Goal: Task Accomplishment & Management: Use online tool/utility

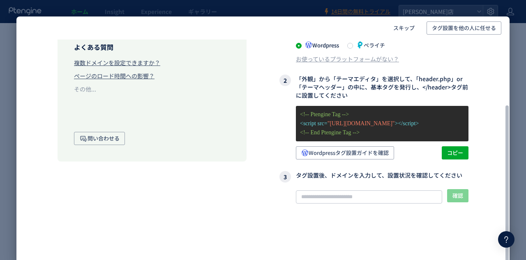
scroll to position [93, 0]
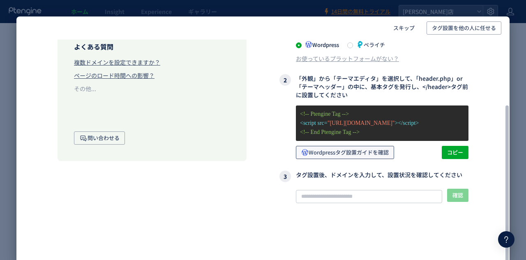
click at [364, 153] on span "Wordpressタグ設置ガイドを確認" at bounding box center [345, 152] width 88 height 13
click at [451, 154] on span "コピー" at bounding box center [456, 152] width 16 height 13
click at [344, 199] on input "text" at bounding box center [369, 196] width 146 height 13
paste input "**********"
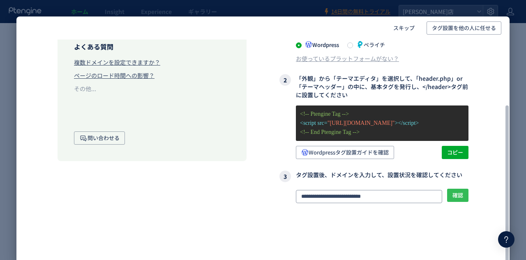
type input "**********"
click at [460, 199] on span "確認" at bounding box center [458, 194] width 11 height 13
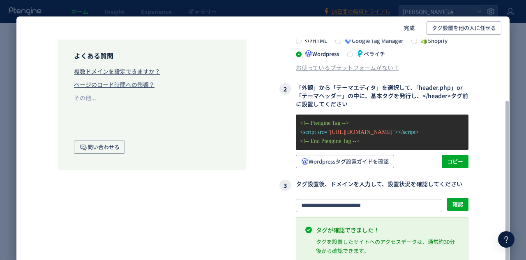
scroll to position [0, 0]
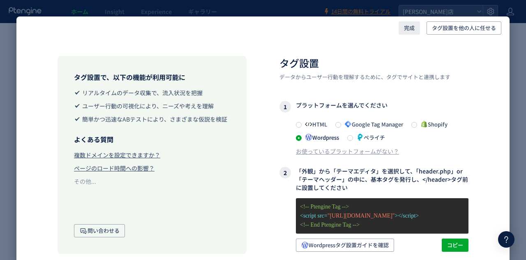
click at [407, 28] on span "完成" at bounding box center [409, 27] width 11 height 13
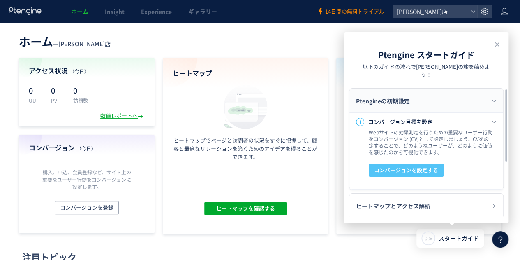
click at [414, 163] on span "コンバージョンを設定する" at bounding box center [406, 169] width 64 height 13
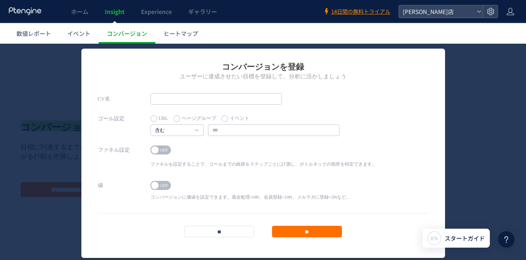
scroll to position [41, 0]
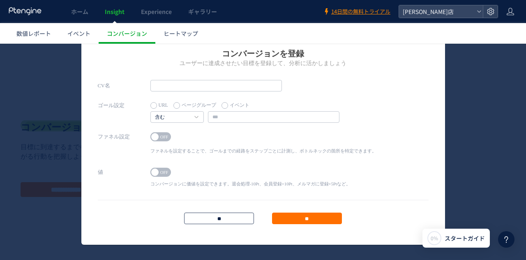
click at [227, 218] on input "**" at bounding box center [219, 218] width 70 height 12
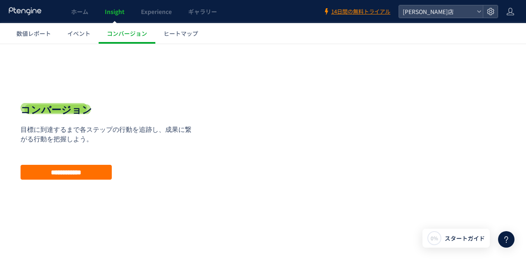
scroll to position [26, 0]
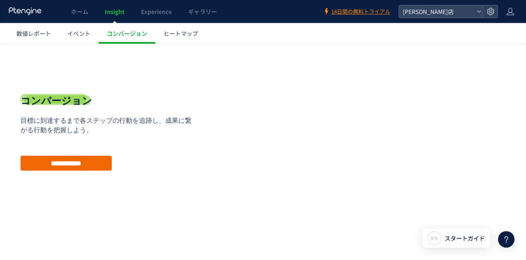
click at [84, 160] on input "**********" at bounding box center [66, 162] width 91 height 15
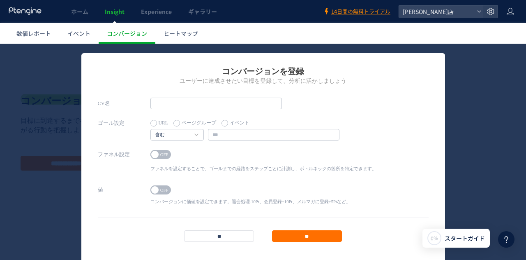
scroll to position [41, 0]
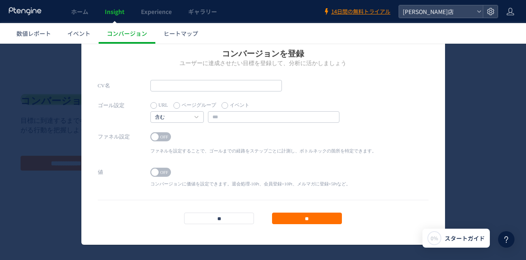
click at [201, 105] on label "ページグループ" at bounding box center [195, 106] width 43 height 12
click at [228, 104] on label "イベント" at bounding box center [236, 106] width 28 height 12
click at [195, 116] on icon at bounding box center [197, 117] width 4 height 2
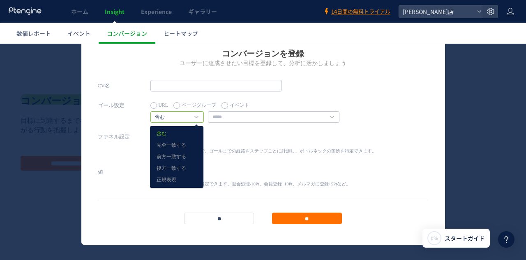
click at [188, 105] on label "ページグループ" at bounding box center [195, 106] width 43 height 12
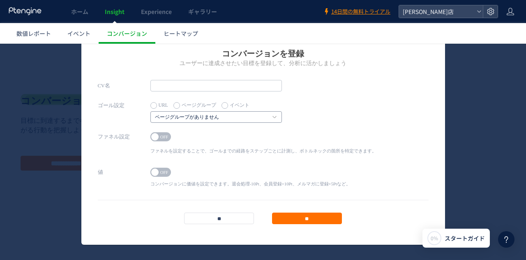
click at [191, 111] on h4 "ページグループがありません" at bounding box center [217, 117] width 132 height 12
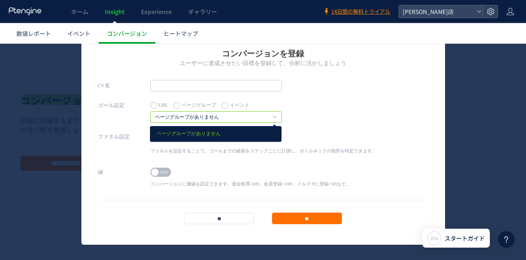
click at [231, 106] on label "イベント" at bounding box center [236, 106] width 28 height 12
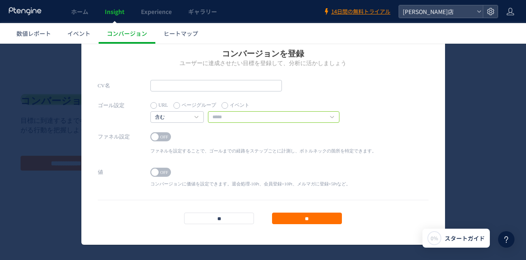
click at [231, 114] on input "text" at bounding box center [274, 117] width 132 height 12
click at [152, 103] on label "URL" at bounding box center [160, 106] width 18 height 12
click at [232, 103] on label "イベント" at bounding box center [236, 106] width 28 height 12
click at [190, 117] on h4 "含む" at bounding box center [177, 117] width 53 height 12
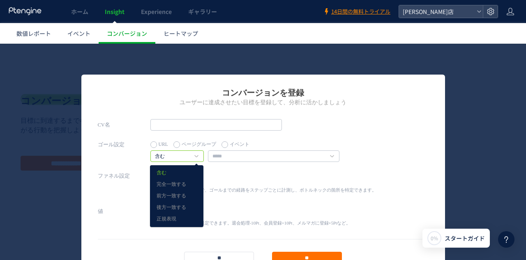
scroll to position [0, 0]
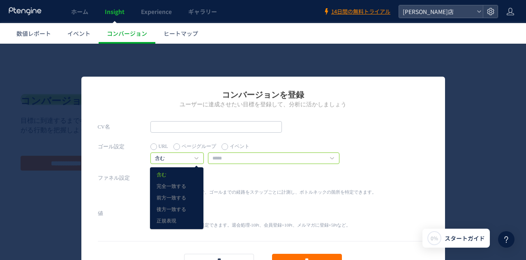
click at [248, 159] on input "text" at bounding box center [274, 158] width 132 height 12
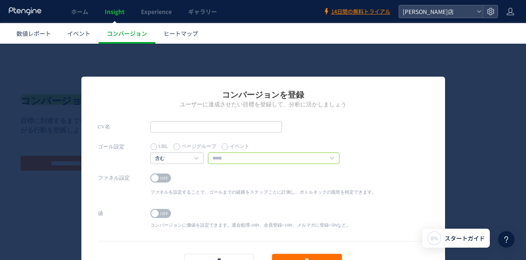
click at [331, 161] on input "text" at bounding box center [274, 158] width 132 height 12
click at [330, 157] on icon at bounding box center [332, 158] width 4 height 2
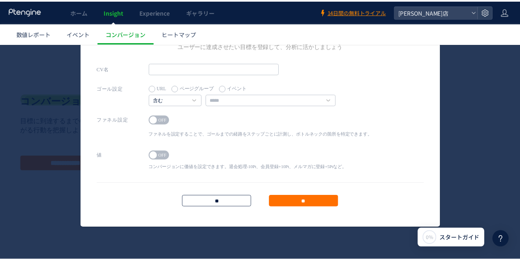
scroll to position [58, 0]
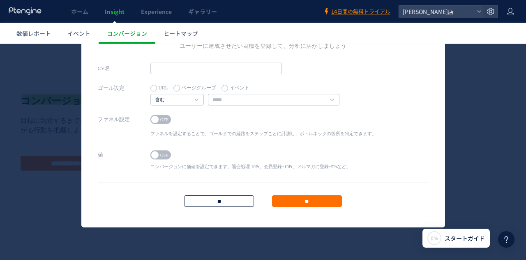
click at [217, 199] on input "**" at bounding box center [219, 201] width 70 height 12
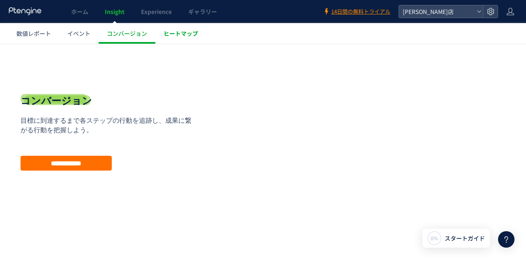
click at [155, 32] on link "ヒートマップ" at bounding box center [180, 33] width 51 height 21
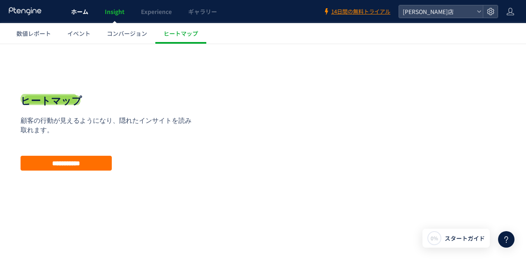
click at [80, 9] on span "ホーム" at bounding box center [79, 11] width 17 height 8
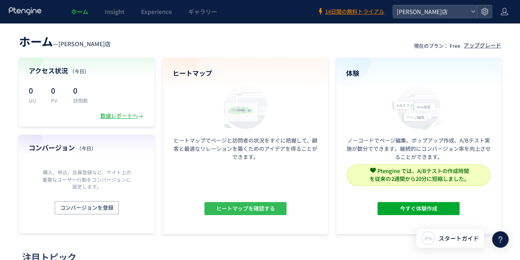
click at [234, 207] on span "ヒートマップを確認する" at bounding box center [245, 208] width 59 height 13
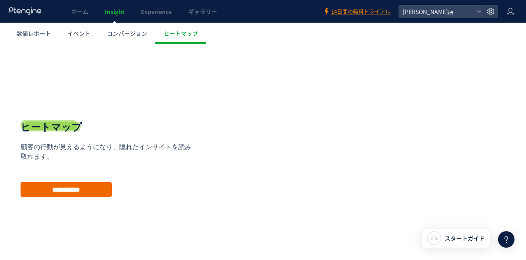
click at [85, 189] on input "**********" at bounding box center [66, 189] width 91 height 15
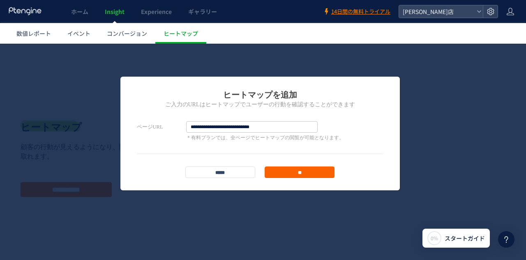
click at [309, 171] on input "**" at bounding box center [300, 172] width 70 height 12
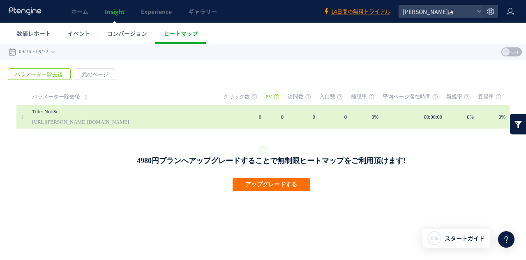
click at [108, 113] on link "Title: Not Set" at bounding box center [118, 112] width 173 height 10
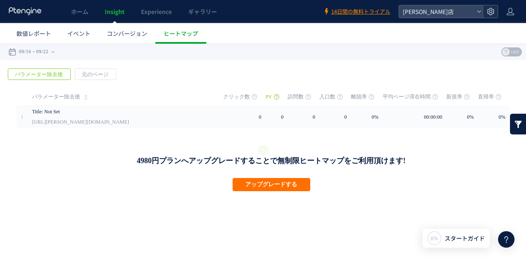
click at [489, 10] on icon at bounding box center [491, 11] width 8 height 8
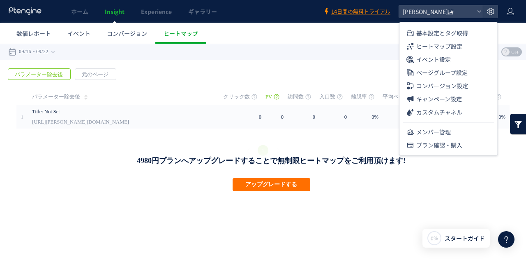
click at [229, 65] on div "戻る パラメーター除去後 元のページ ページグループ 実装" at bounding box center [263, 113] width 526 height 106
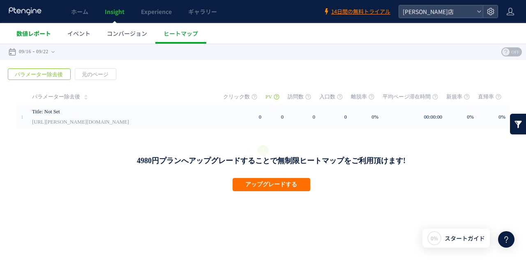
click at [24, 32] on span "数値レポート" at bounding box center [33, 33] width 35 height 8
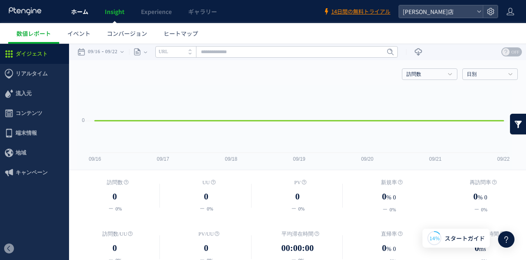
click at [72, 16] on link "ホーム" at bounding box center [80, 11] width 34 height 23
